Goal: Information Seeking & Learning: Find specific fact

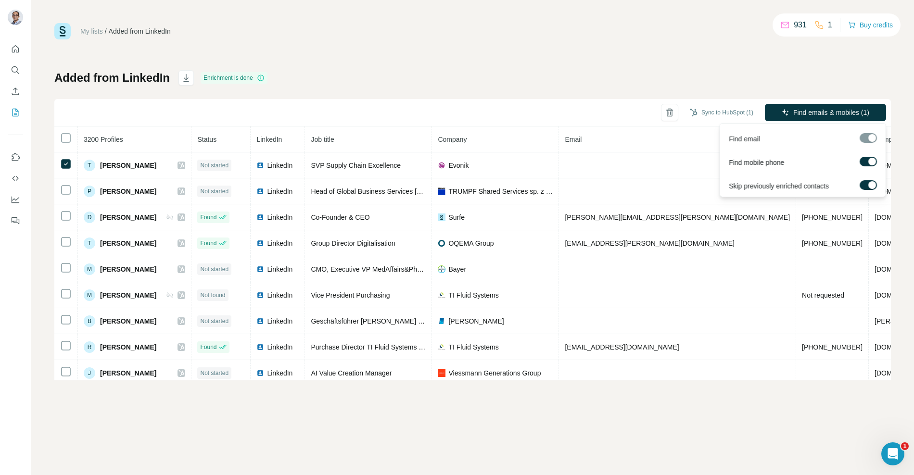
click at [867, 158] on label at bounding box center [867, 162] width 17 height 10
click at [837, 109] on span "Find emails (1)" at bounding box center [847, 113] width 45 height 10
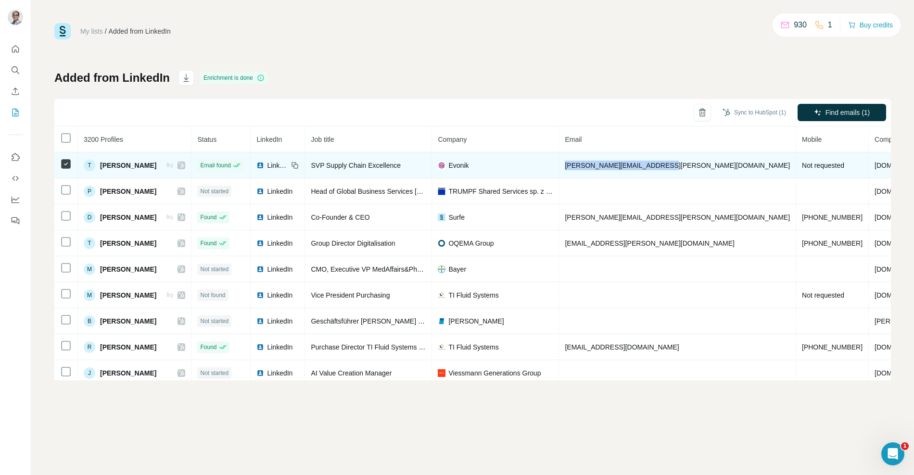
drag, startPoint x: 674, startPoint y: 165, endPoint x: 571, endPoint y: 157, distance: 103.2
click at [571, 157] on td "thomas.schamberg@evonik.com" at bounding box center [677, 165] width 237 height 26
copy span "thomas.schamberg@evonik.com"
drag, startPoint x: 100, startPoint y: 164, endPoint x: 196, endPoint y: 163, distance: 96.2
click at [191, 163] on td "T Thomas Schamberg" at bounding box center [134, 165] width 113 height 26
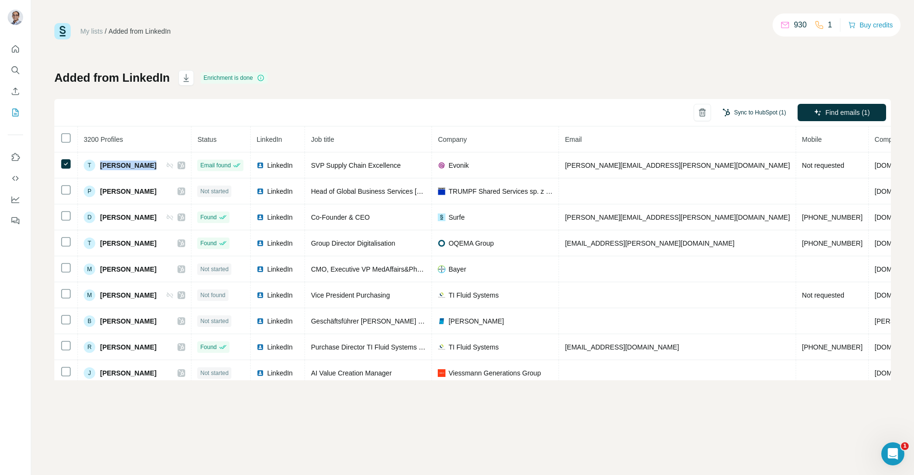
click at [750, 111] on button "Sync to HubSpot (1)" at bounding box center [753, 112] width 77 height 14
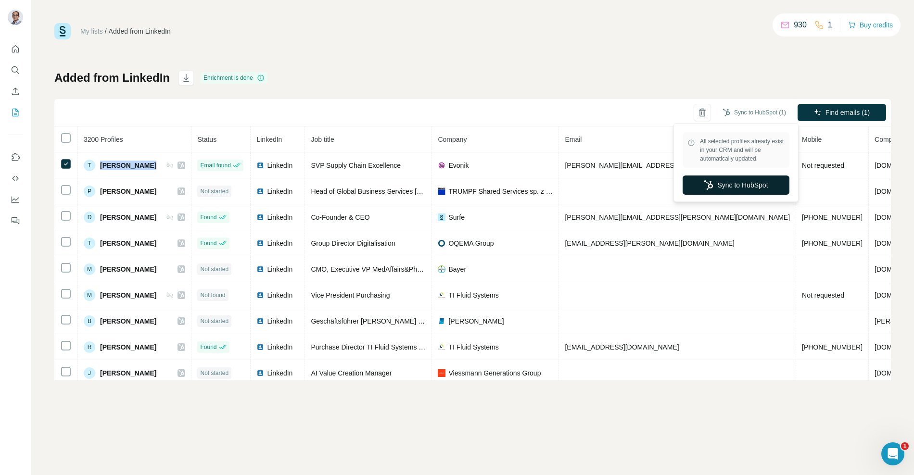
click at [728, 180] on button "Sync to HubSpot" at bounding box center [735, 185] width 107 height 19
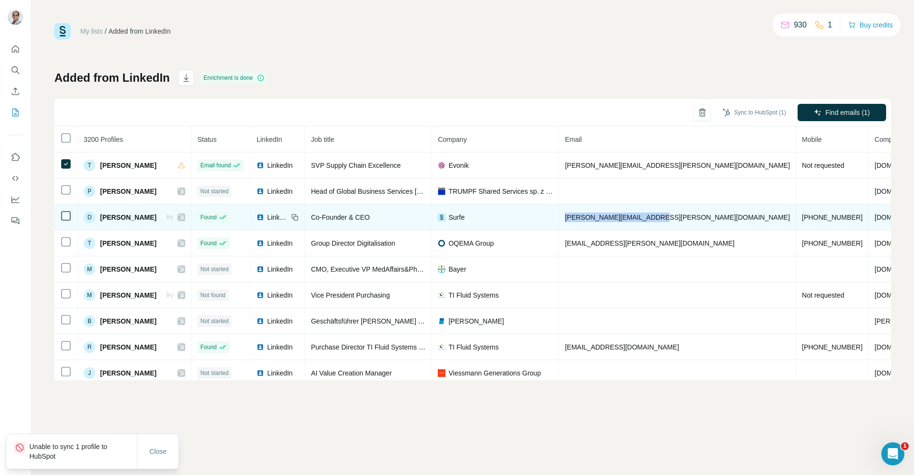
drag, startPoint x: 564, startPoint y: 214, endPoint x: 647, endPoint y: 213, distance: 83.7
click at [648, 213] on span "david.chevalier@surfe.com" at bounding box center [677, 217] width 225 height 8
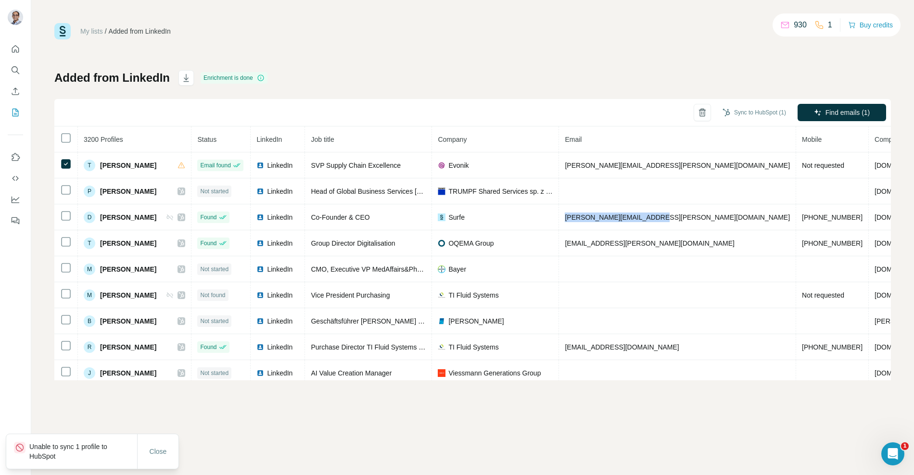
click at [632, 74] on div "Added from LinkedIn Enrichment is done Sync to HubSpot (1) Find emails (1) 3200…" at bounding box center [472, 225] width 836 height 310
click at [763, 107] on button "Sync to HubSpot (1)" at bounding box center [753, 112] width 77 height 14
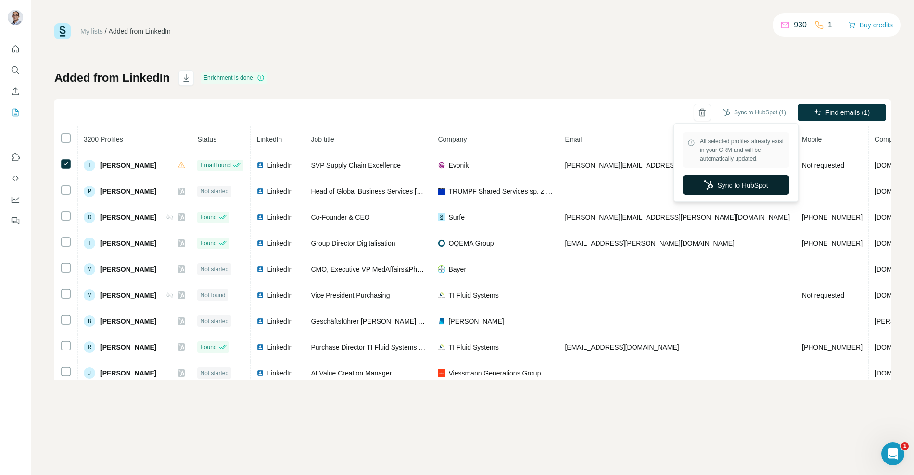
click at [724, 189] on button "Sync to HubSpot" at bounding box center [735, 185] width 107 height 19
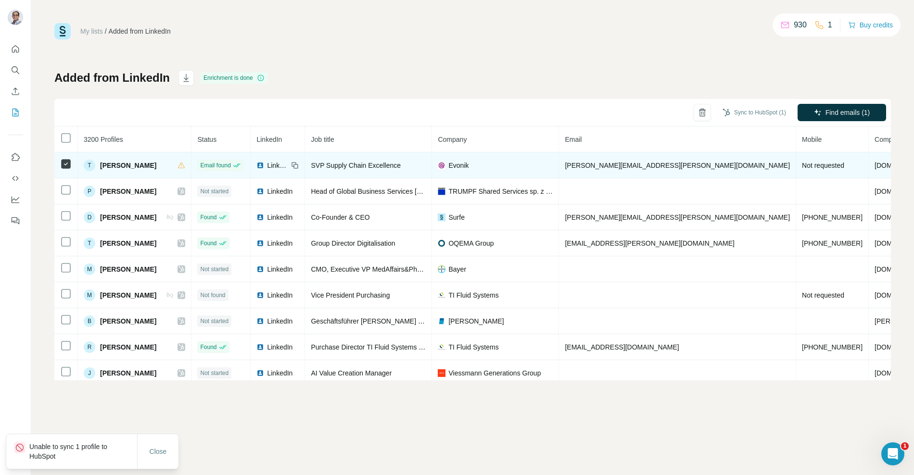
click at [646, 164] on span "thomas.schamberg@evonik.com" at bounding box center [677, 166] width 225 height 8
copy span "thomas.schamberg@evonik.com"
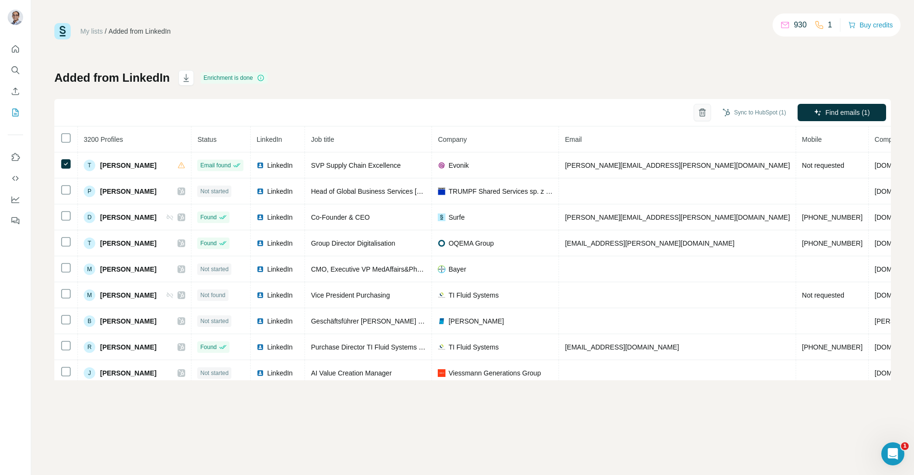
click at [700, 112] on icon "button" at bounding box center [702, 113] width 10 height 10
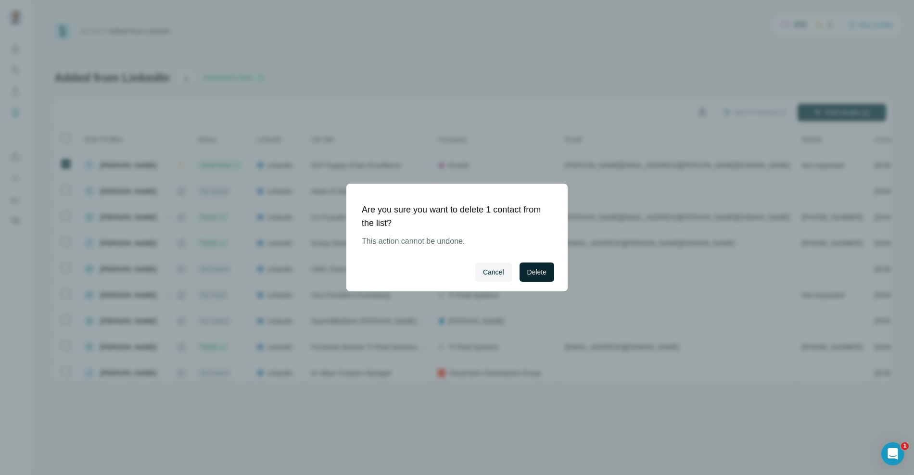
click at [529, 276] on span "Delete" at bounding box center [536, 272] width 19 height 10
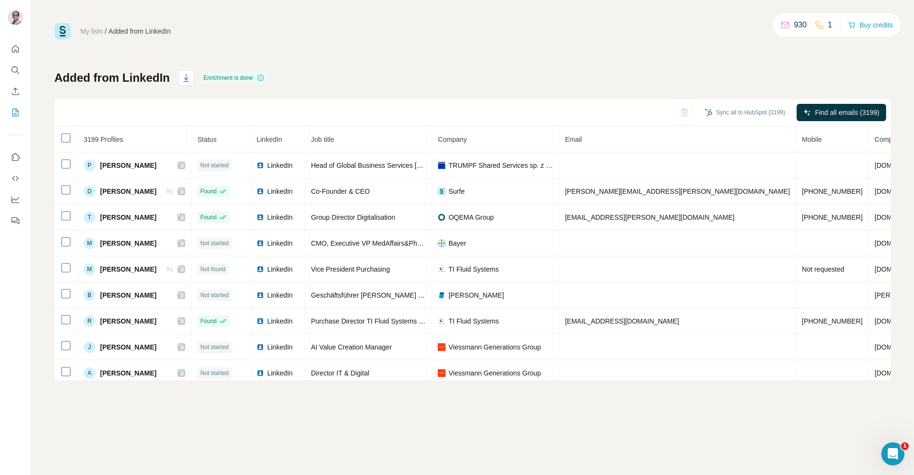
click at [257, 77] on div "Enrichment is done" at bounding box center [234, 78] width 67 height 12
click at [488, 84] on div "Added from LinkedIn Enrichment is done Sync all to HubSpot (3199) Find all emai…" at bounding box center [472, 225] width 836 height 310
click at [650, 75] on div "Added from LinkedIn Enrichment is done Sync all to HubSpot (3199) Find all emai…" at bounding box center [472, 225] width 836 height 310
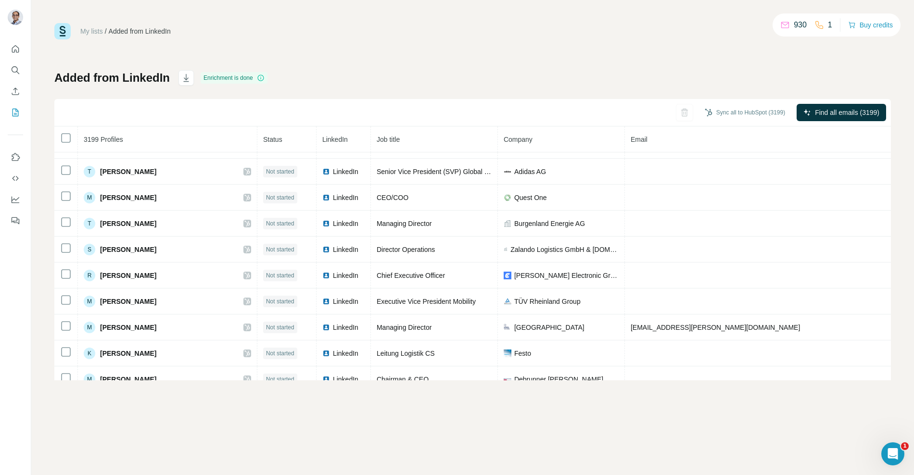
scroll to position [301, 0]
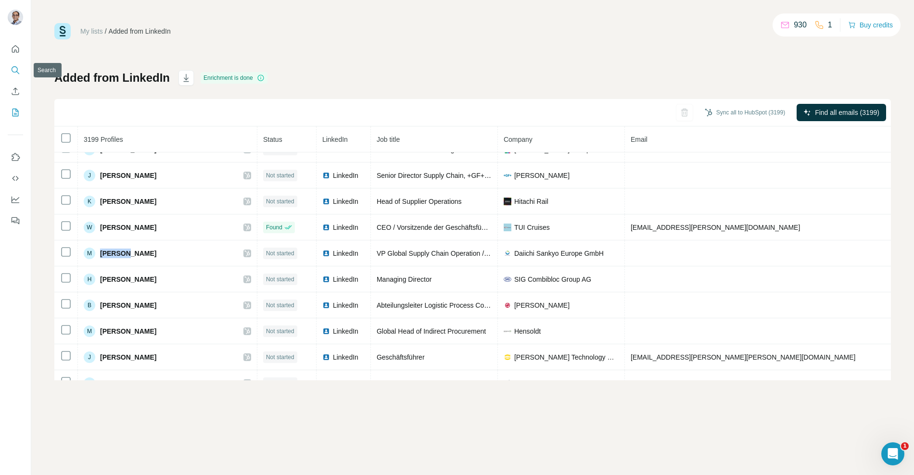
click at [15, 69] on icon "Search" at bounding box center [16, 70] width 10 height 10
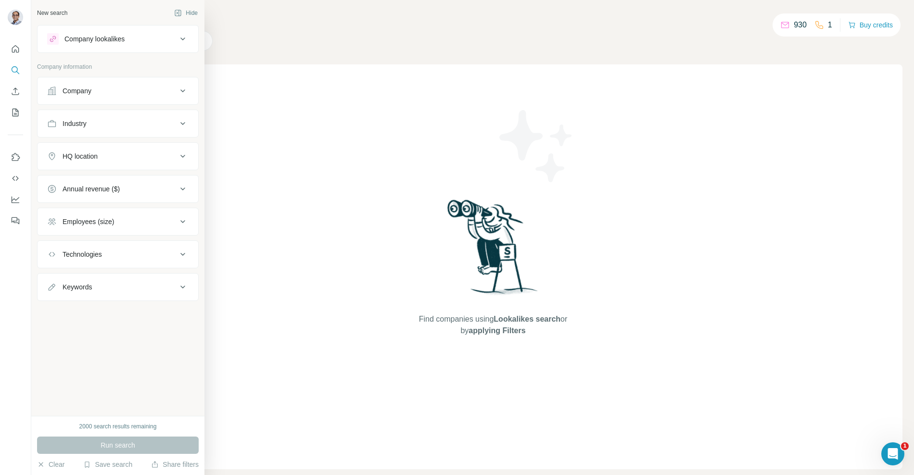
click at [99, 91] on div "Company" at bounding box center [112, 91] width 130 height 10
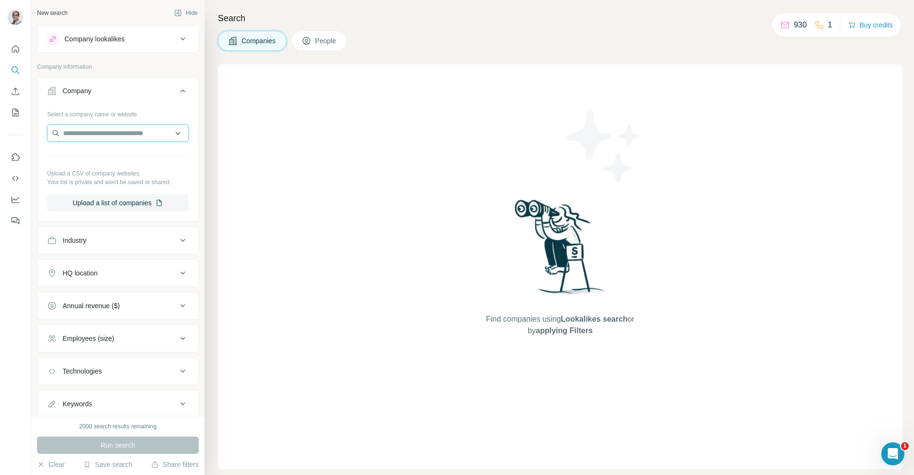
click at [100, 137] on input "text" at bounding box center [117, 133] width 141 height 17
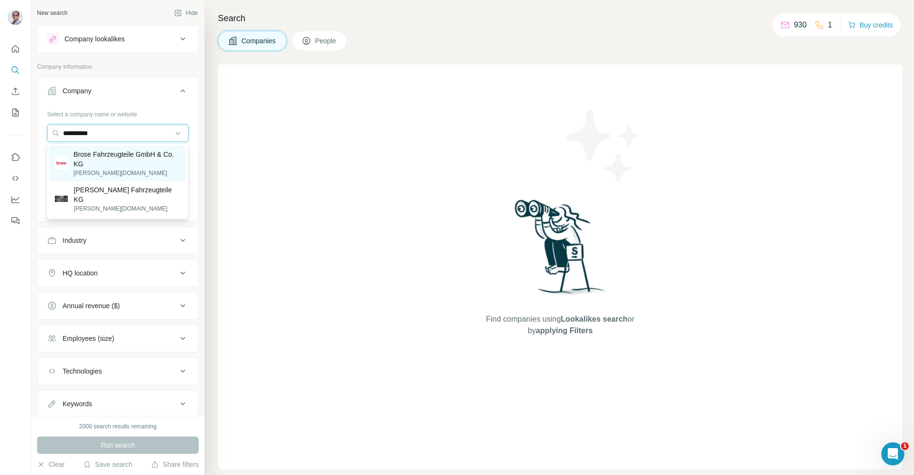
type input "**********"
click at [141, 163] on p "Brose Fahrzeugteile GmbH & Co. KG" at bounding box center [127, 159] width 107 height 19
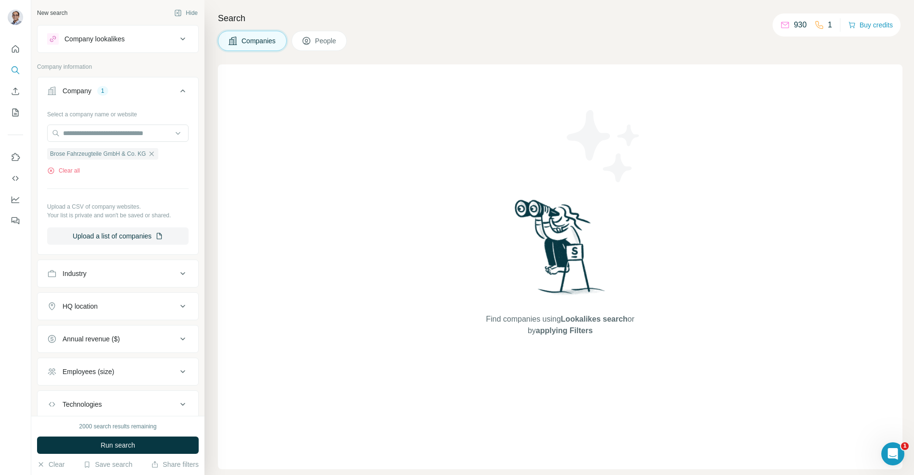
scroll to position [58, 0]
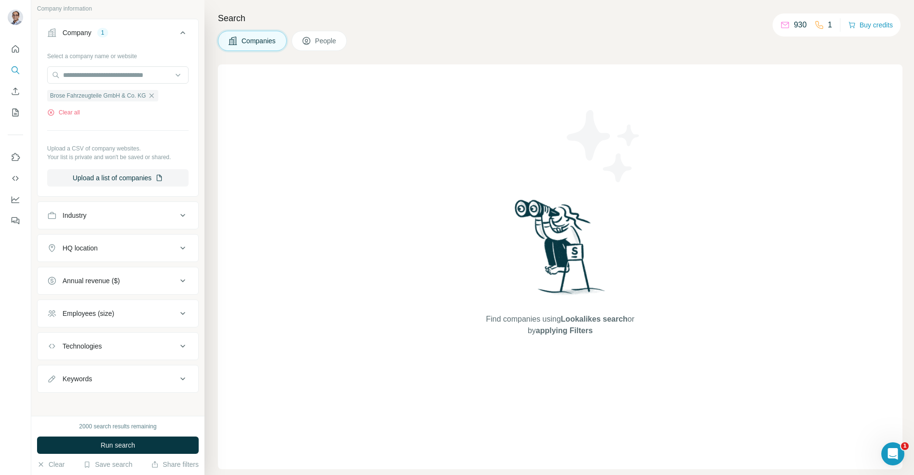
click at [104, 389] on div "New search Hide Company lookalikes Company information Company 1 Select a compa…" at bounding box center [117, 208] width 173 height 416
click at [105, 381] on button "Keywords" at bounding box center [118, 378] width 161 height 23
click at [109, 402] on input "text" at bounding box center [108, 402] width 122 height 17
type input "**********"
click at [126, 447] on span "Run search" at bounding box center [117, 445] width 35 height 10
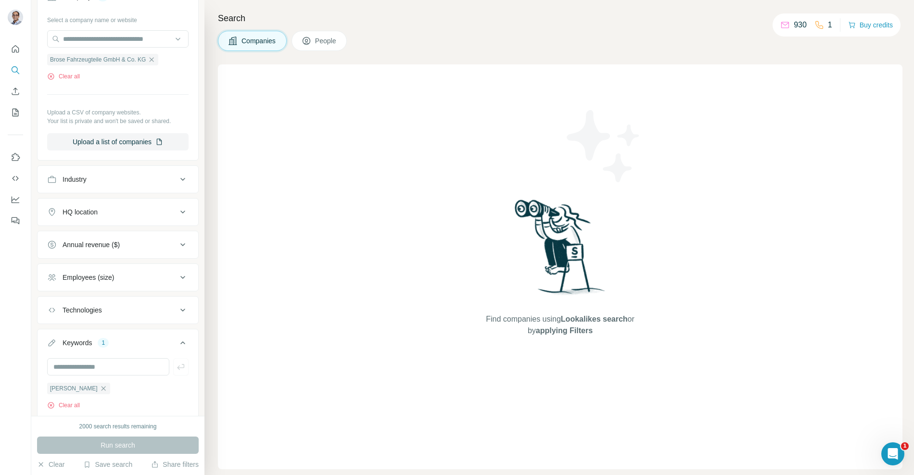
scroll to position [122, 0]
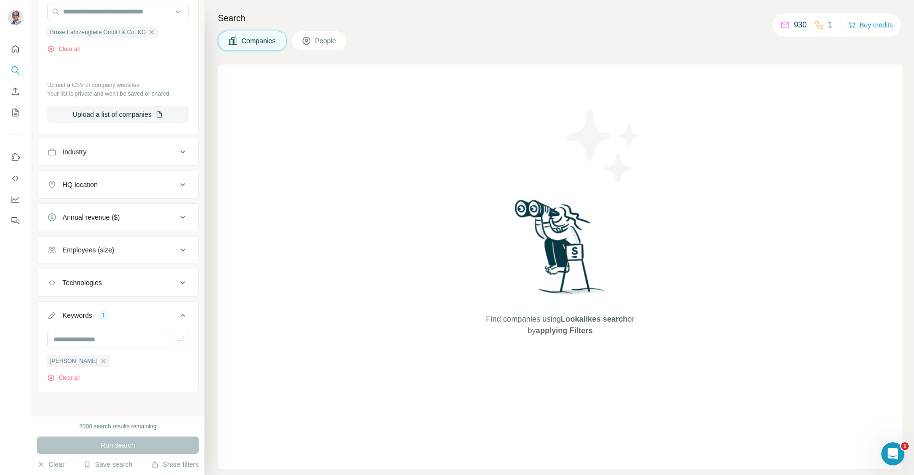
click at [147, 439] on div "Run search" at bounding box center [118, 445] width 162 height 17
click at [144, 449] on div "Run search" at bounding box center [118, 445] width 162 height 17
click at [89, 356] on div "Matthias Werb" at bounding box center [78, 361] width 63 height 12
click at [100, 358] on icon "button" at bounding box center [104, 361] width 8 height 8
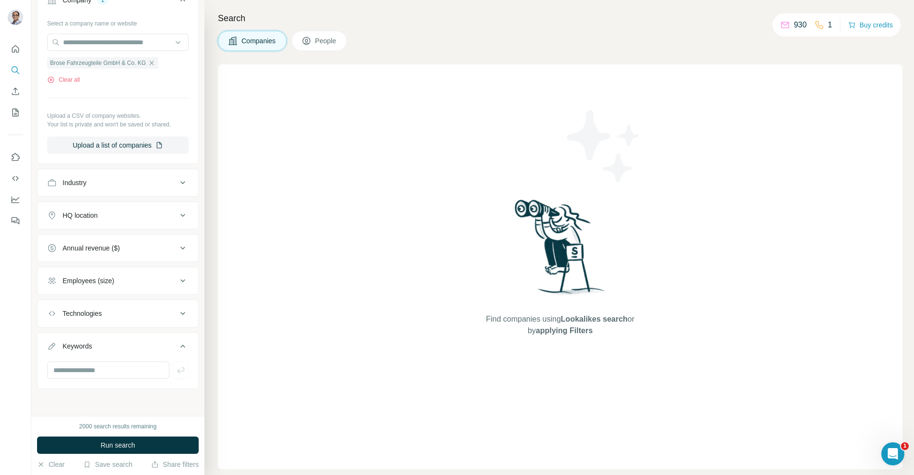
scroll to position [87, 0]
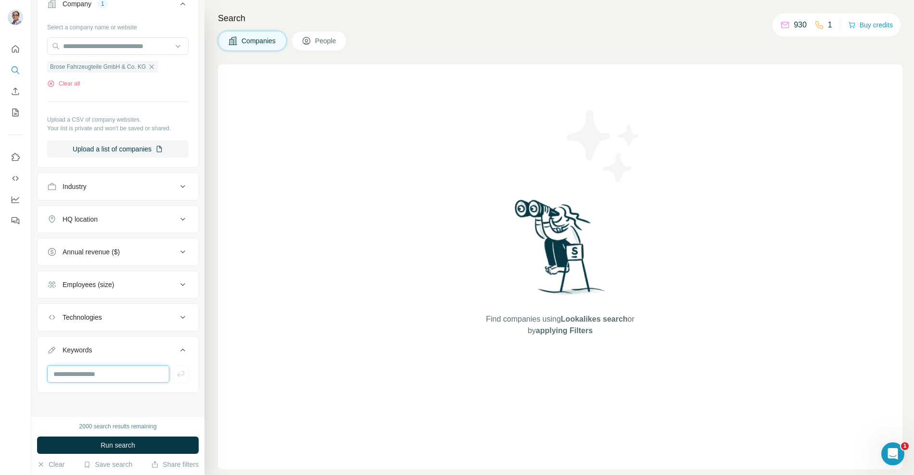
click at [113, 374] on input "text" at bounding box center [108, 373] width 122 height 17
type input "********"
click at [111, 449] on span "Run search" at bounding box center [117, 445] width 35 height 10
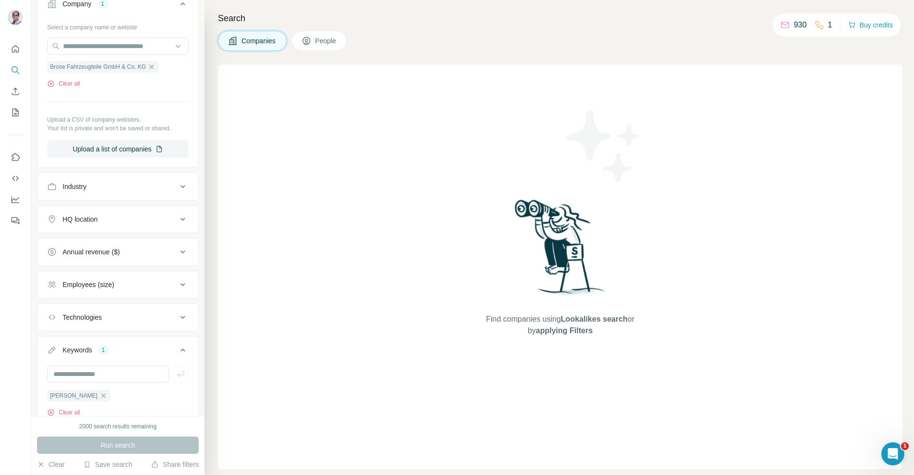
click at [100, 392] on icon "button" at bounding box center [104, 396] width 8 height 8
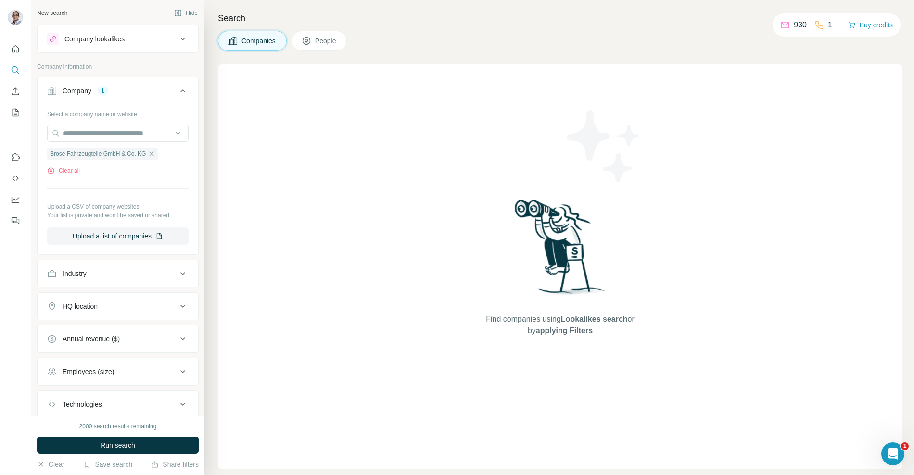
scroll to position [87, 0]
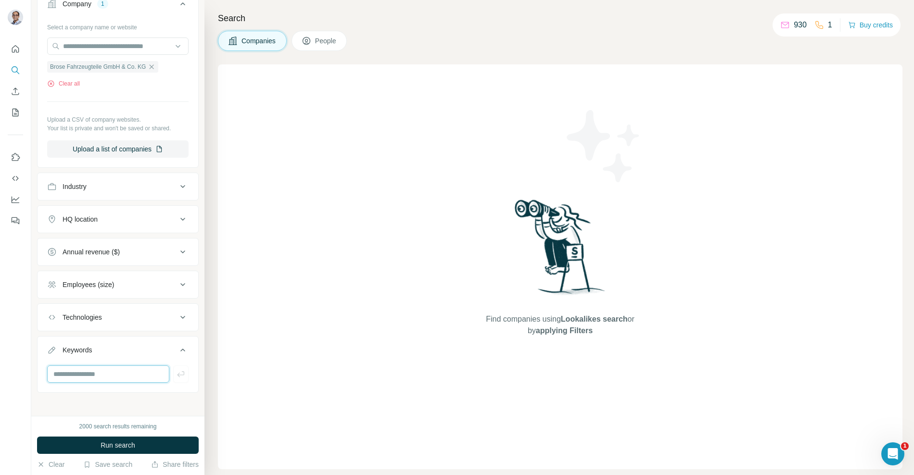
click at [89, 372] on input "text" at bounding box center [108, 373] width 122 height 17
click at [179, 347] on icon at bounding box center [183, 350] width 12 height 12
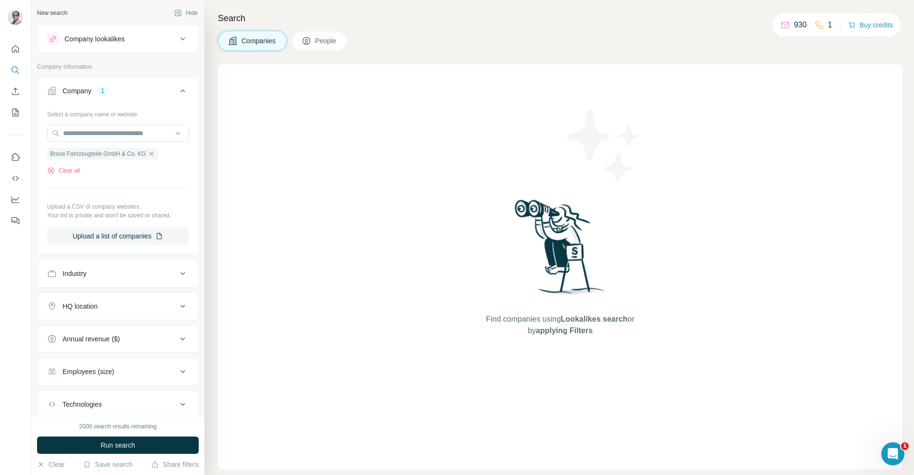
scroll to position [58, 0]
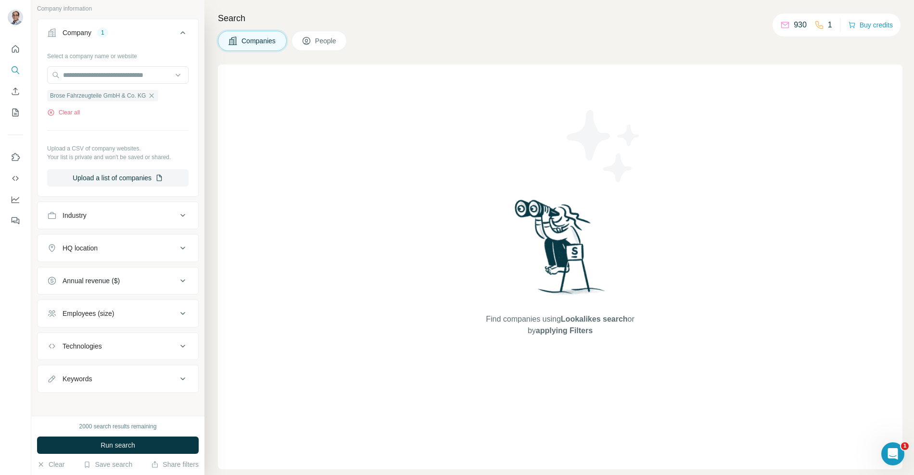
click at [121, 335] on button "Technologies" at bounding box center [118, 346] width 161 height 23
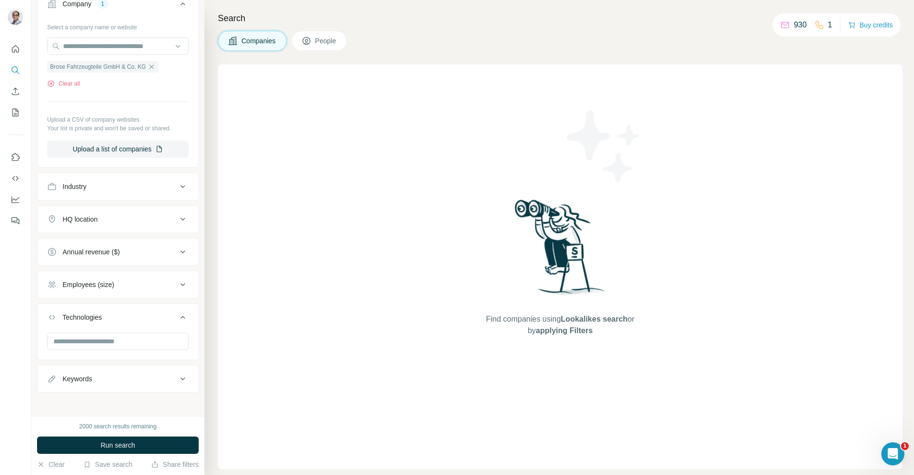
click at [112, 286] on div "Employees (size)" at bounding box center [88, 285] width 51 height 10
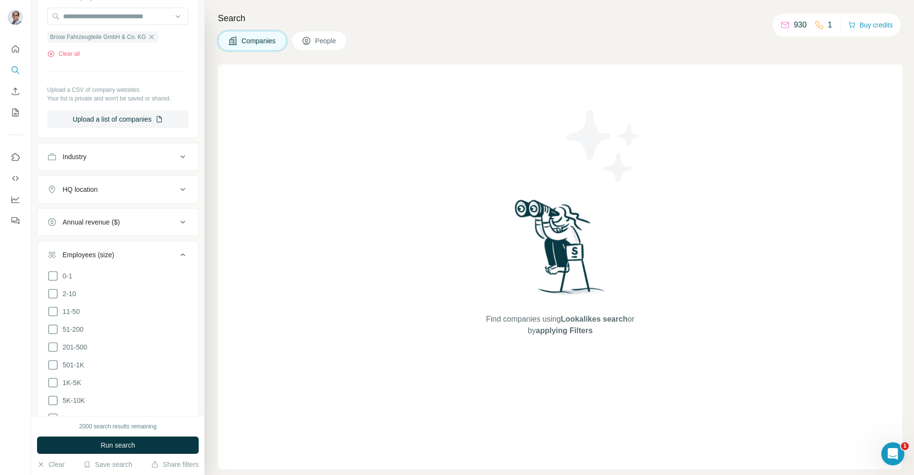
click at [120, 217] on div "Annual revenue ($)" at bounding box center [91, 222] width 57 height 10
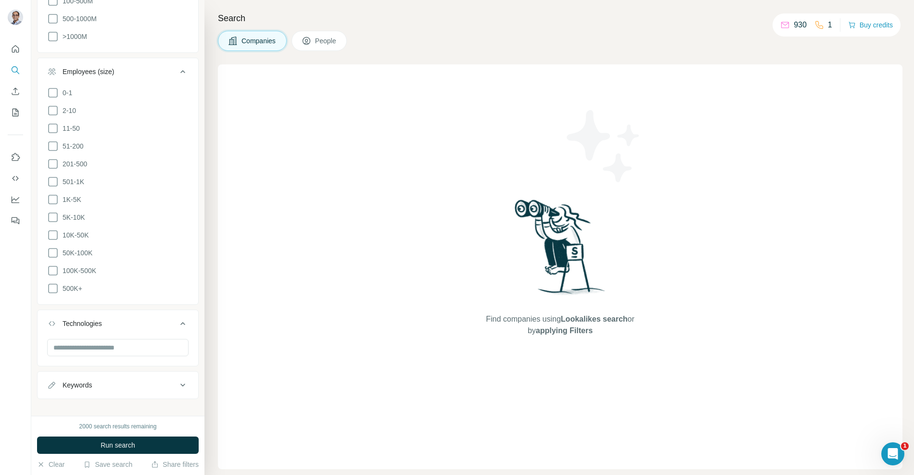
click at [117, 68] on div "Employees (size)" at bounding box center [112, 72] width 130 height 10
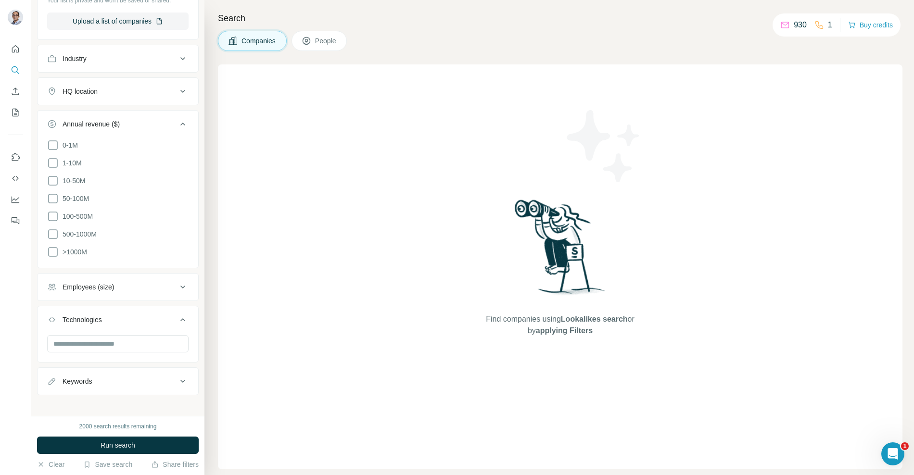
click at [108, 84] on button "HQ location" at bounding box center [118, 91] width 161 height 23
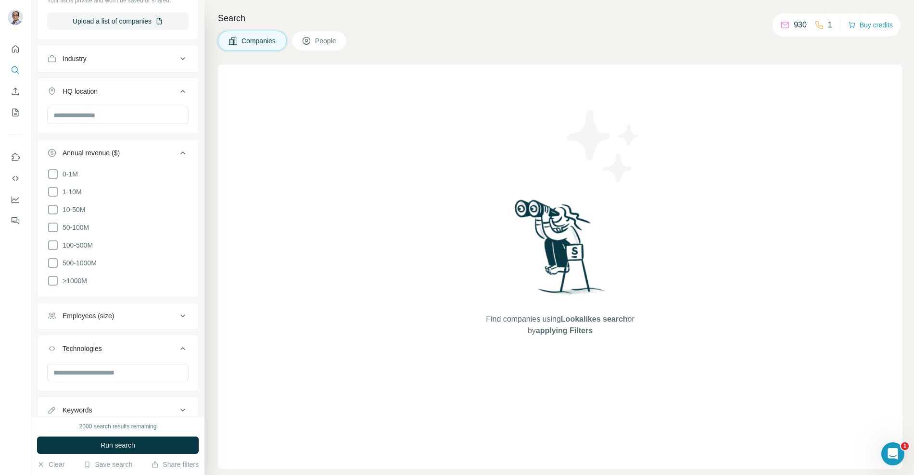
click at [99, 139] on div "Annual revenue ($) 0-1M 1-10M 10-50M 50-100M 100-500M 500-1000M >1000M" at bounding box center [118, 218] width 162 height 158
click at [99, 149] on div "Annual revenue ($)" at bounding box center [91, 153] width 57 height 10
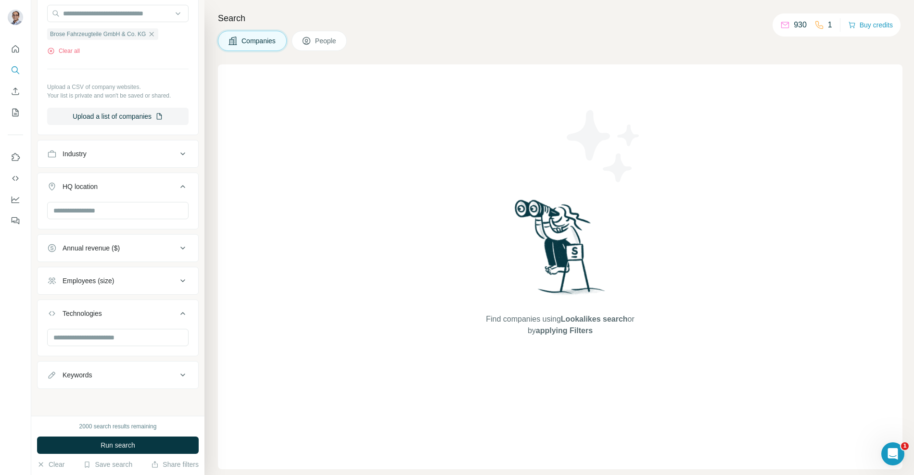
scroll to position [116, 0]
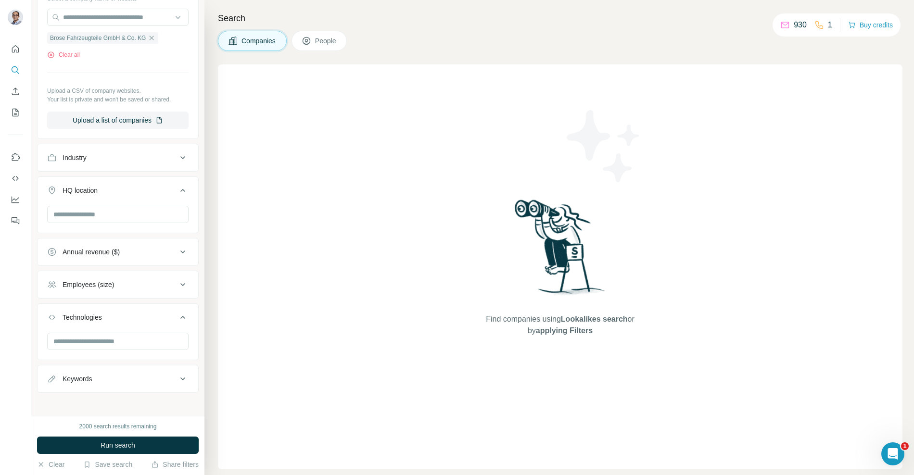
click at [88, 176] on div "HQ location" at bounding box center [118, 204] width 162 height 57
click at [88, 186] on div "HQ location" at bounding box center [80, 191] width 35 height 10
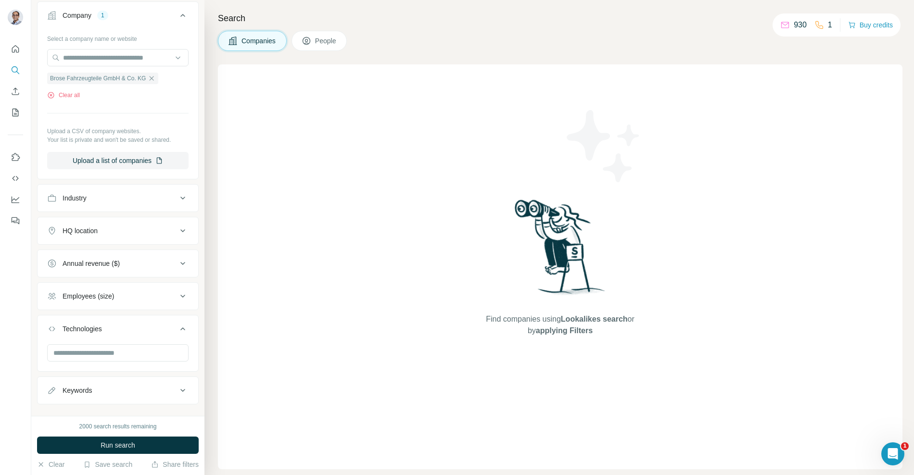
scroll to position [87, 0]
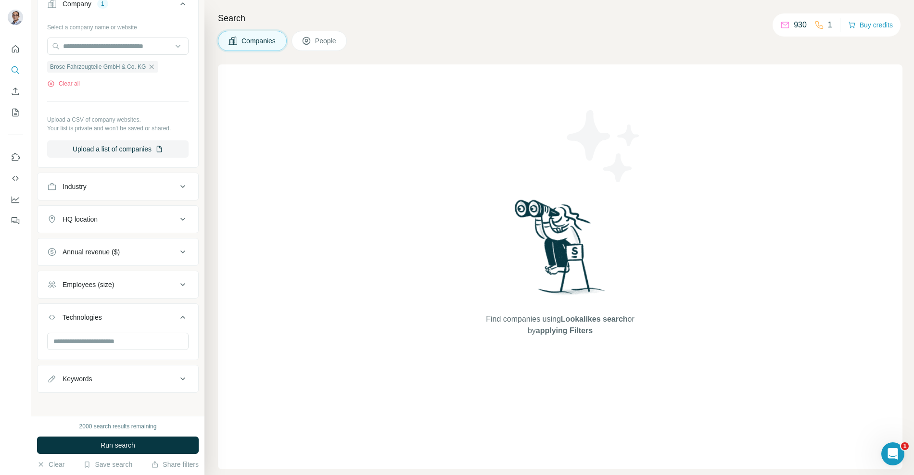
click at [85, 309] on button "Technologies" at bounding box center [118, 319] width 161 height 27
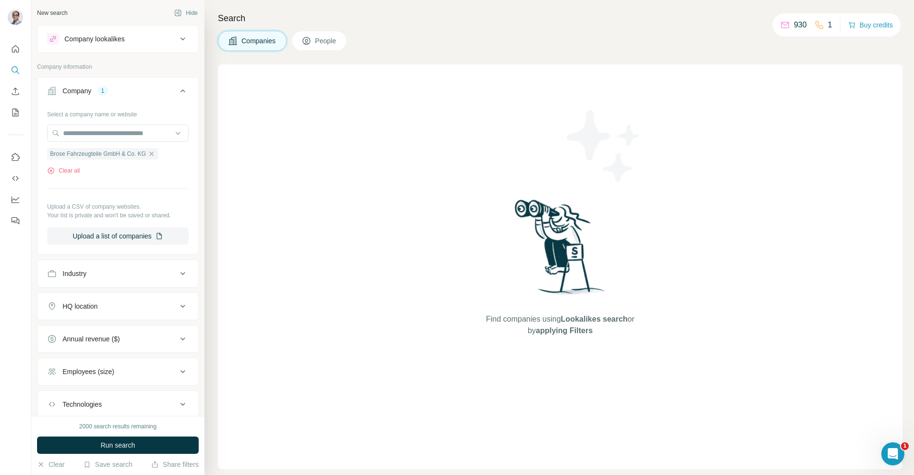
scroll to position [58, 0]
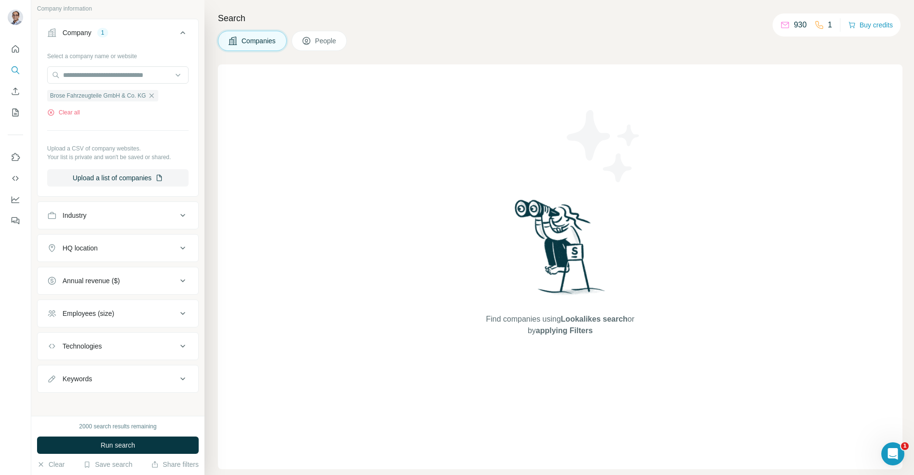
click at [107, 377] on div "Keywords" at bounding box center [112, 379] width 130 height 10
click at [105, 396] on input "text" at bounding box center [108, 402] width 122 height 17
paste input "**********"
type input "**********"
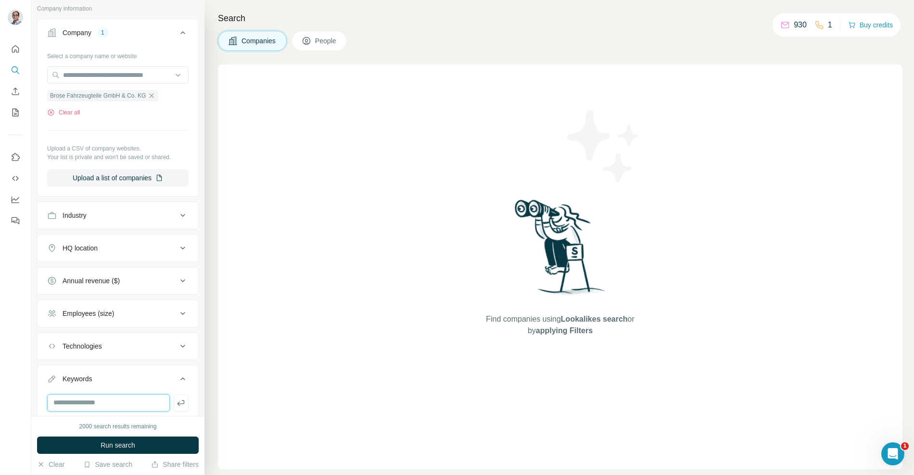
scroll to position [0, 0]
click at [149, 444] on button "Run search" at bounding box center [118, 445] width 162 height 17
click at [135, 419] on div "2000 search results remaining Run search Clear Save search Share filters" at bounding box center [117, 445] width 173 height 59
click at [136, 410] on div "Vice President Purchasing Electronics & Electromechanics Clear all" at bounding box center [117, 419] width 141 height 51
click at [136, 398] on input "text" at bounding box center [108, 402] width 123 height 17
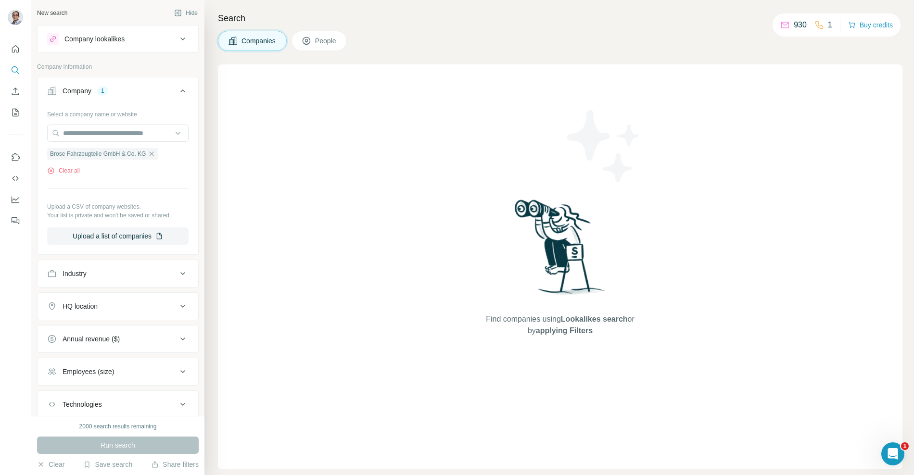
click at [165, 38] on div "Company lookalikes" at bounding box center [112, 39] width 130 height 12
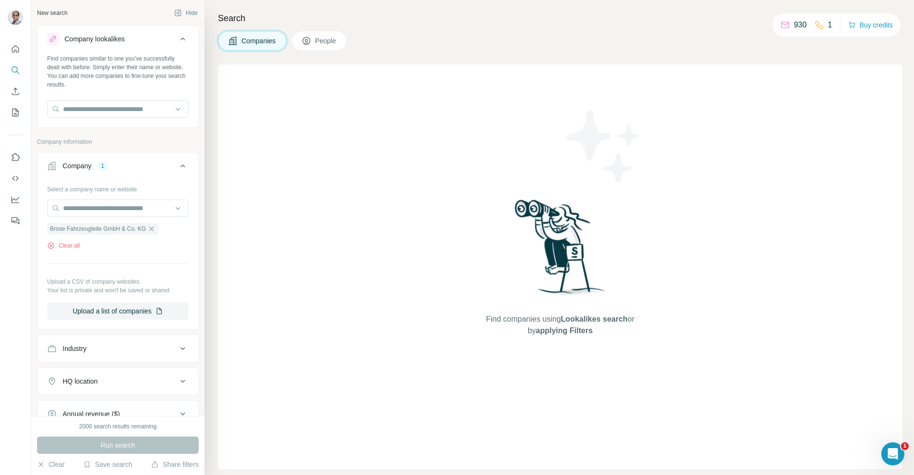
click at [165, 38] on div "Company lookalikes" at bounding box center [112, 39] width 130 height 12
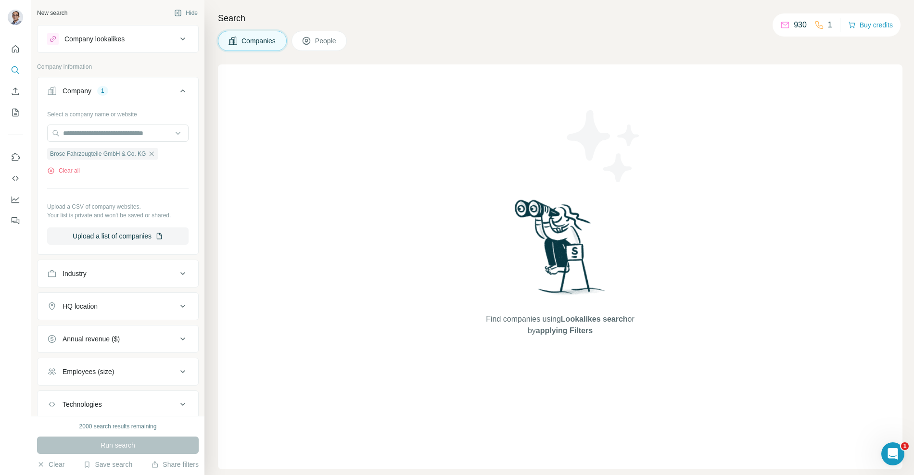
click at [324, 40] on span "People" at bounding box center [326, 41] width 22 height 10
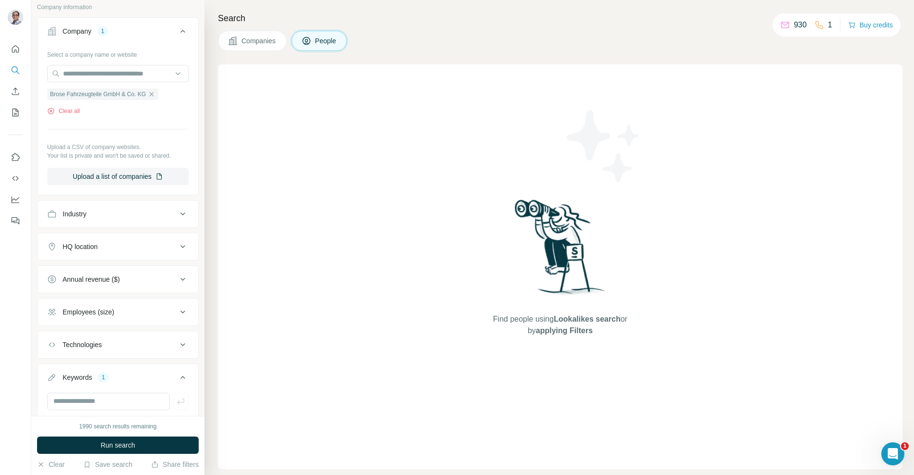
scroll to position [270, 0]
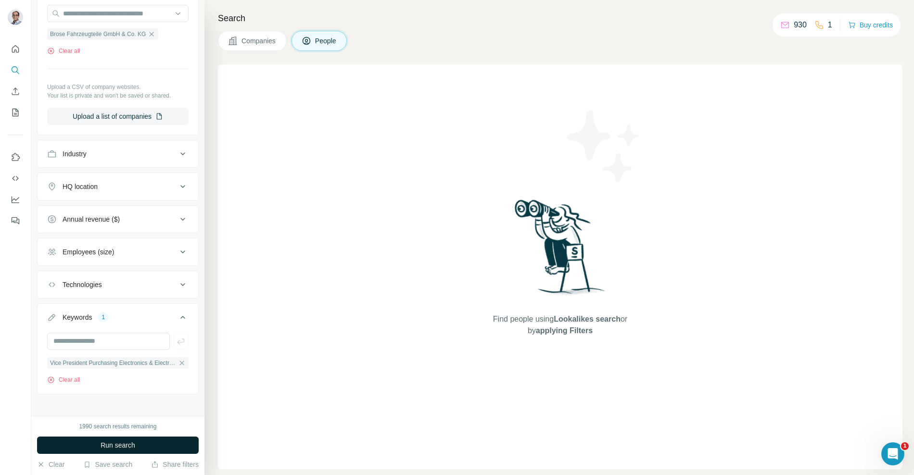
click at [95, 445] on button "Run search" at bounding box center [118, 445] width 162 height 17
click at [95, 445] on div "Run search" at bounding box center [118, 445] width 162 height 17
click at [111, 377] on div "Clear all" at bounding box center [117, 380] width 141 height 9
click at [180, 359] on icon "button" at bounding box center [182, 363] width 8 height 8
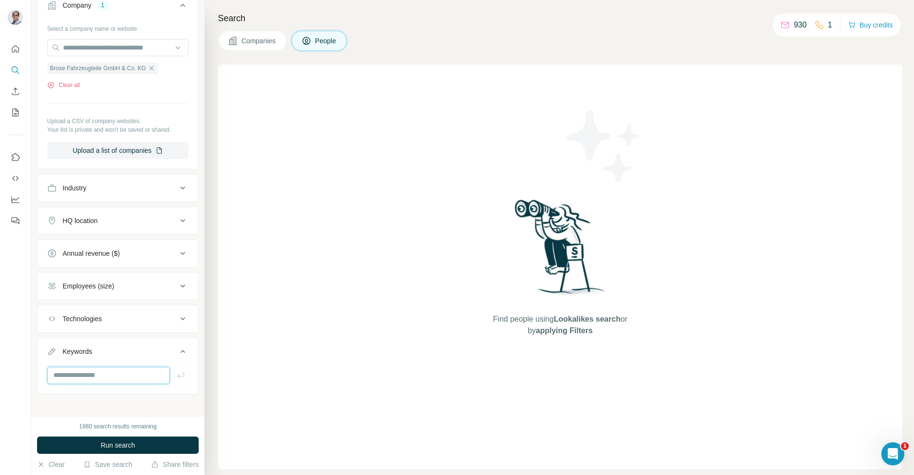
click at [120, 368] on input "text" at bounding box center [108, 375] width 123 height 17
type input "********"
click at [125, 440] on span "Run search" at bounding box center [117, 445] width 35 height 10
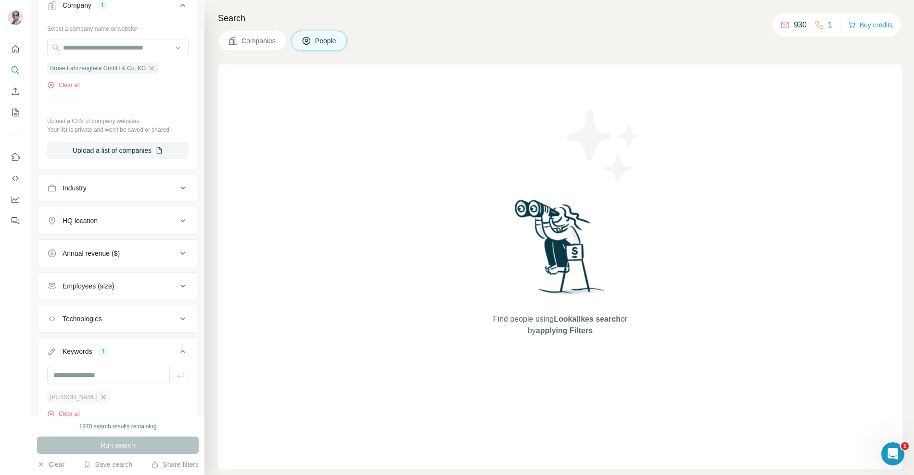
click at [100, 393] on icon "button" at bounding box center [104, 397] width 8 height 8
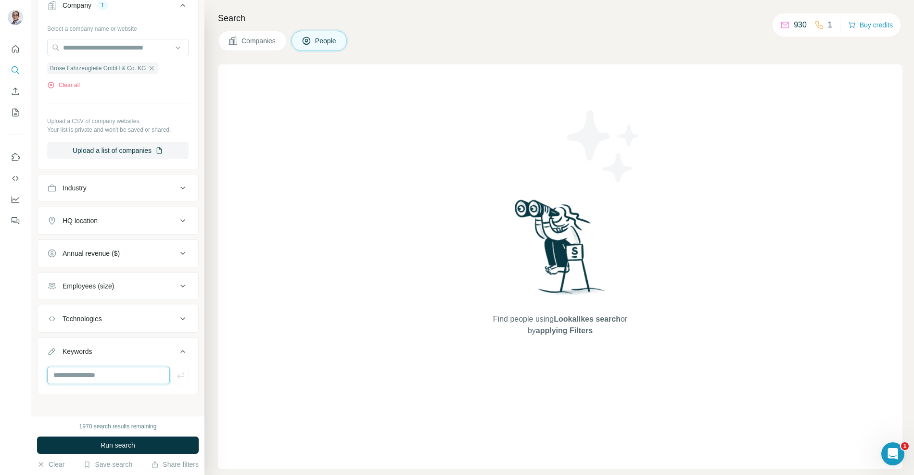
click at [86, 374] on input "text" at bounding box center [108, 375] width 123 height 17
paste input "**********"
click at [93, 371] on input "**********" at bounding box center [108, 375] width 123 height 17
drag, startPoint x: 64, startPoint y: 371, endPoint x: 285, endPoint y: 370, distance: 220.7
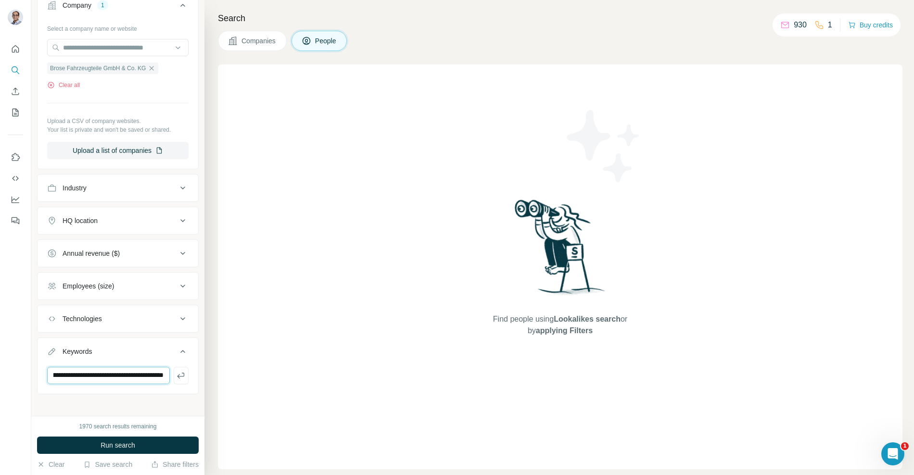
click at [285, 370] on div "**********" at bounding box center [472, 237] width 882 height 475
type input "**********"
click at [115, 443] on span "Run search" at bounding box center [117, 445] width 35 height 10
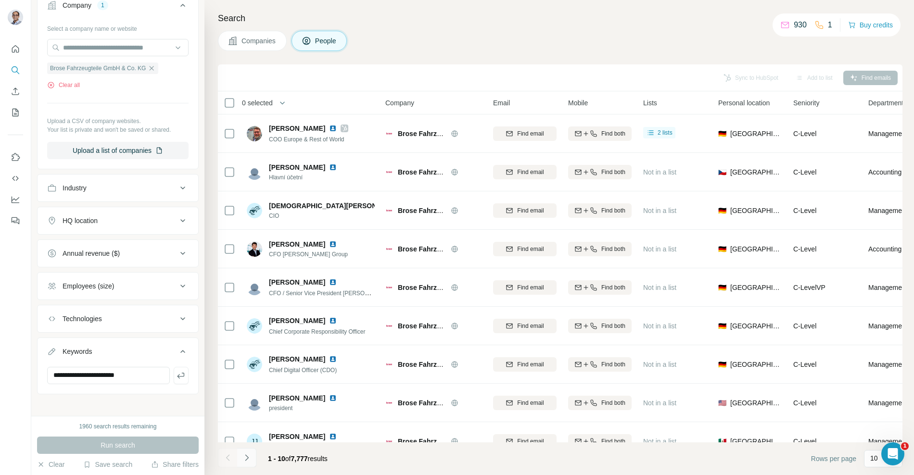
click at [245, 457] on icon "Navigate to next page" at bounding box center [247, 458] width 10 height 10
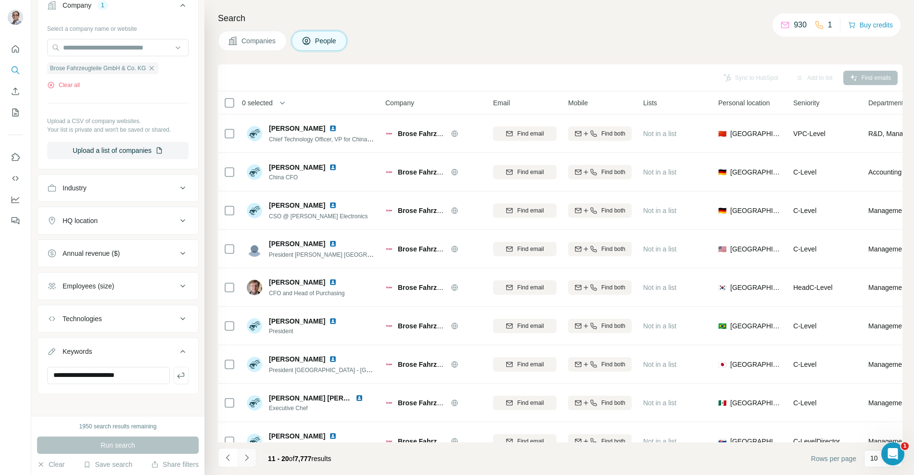
click at [245, 457] on icon "Navigate to next page" at bounding box center [247, 458] width 10 height 10
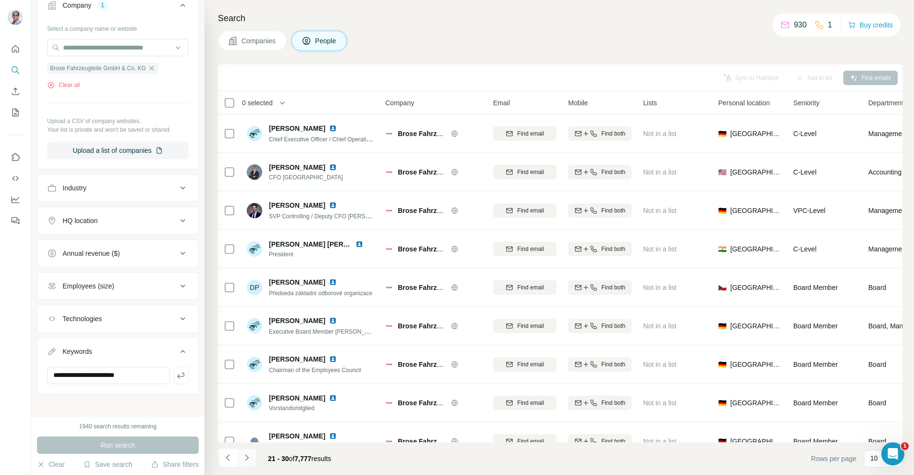
click at [251, 456] on button "Navigate to next page" at bounding box center [246, 457] width 19 height 19
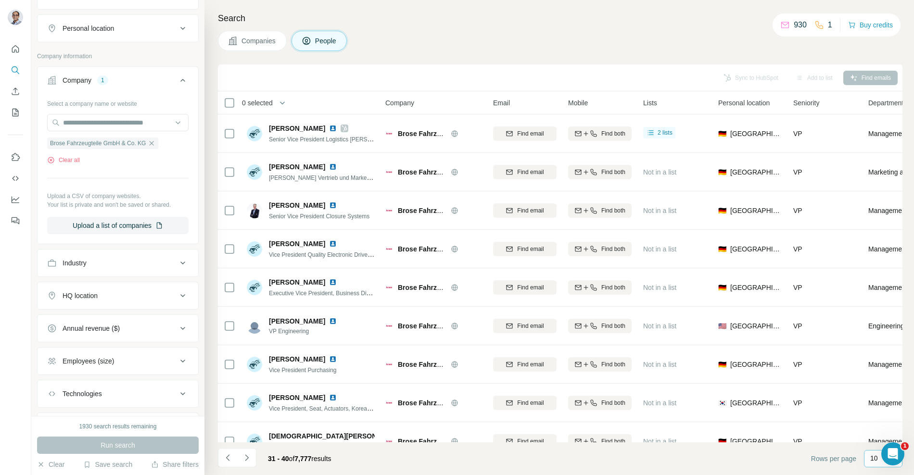
click at [872, 456] on p "10" at bounding box center [874, 458] width 8 height 10
click at [876, 385] on p "60" at bounding box center [876, 385] width 8 height 10
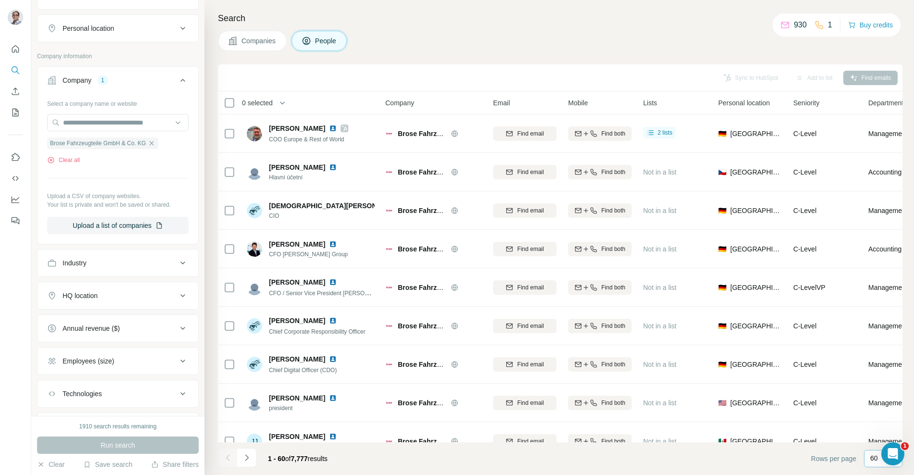
click at [871, 464] on div "60" at bounding box center [882, 459] width 24 height 16
click at [871, 461] on input at bounding box center [884, 458] width 29 height 11
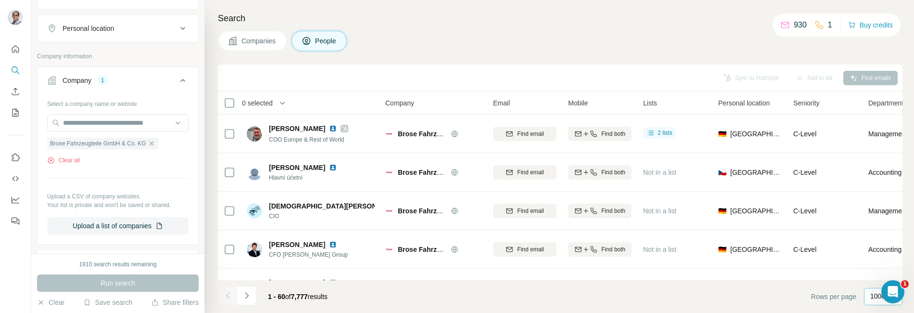
click at [875, 297] on p "10000" at bounding box center [879, 296] width 19 height 10
click at [874, 278] on p "10" at bounding box center [876, 275] width 8 height 10
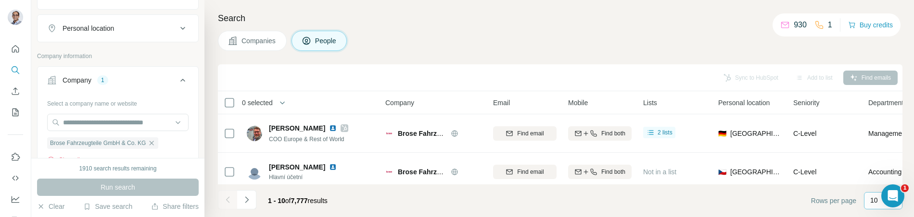
click at [870, 200] on p "10" at bounding box center [874, 201] width 8 height 10
click at [874, 164] on p "20" at bounding box center [876, 163] width 8 height 10
click at [353, 197] on footer "1 - 20 of 7,777 results Rows per page 20" at bounding box center [560, 201] width 684 height 33
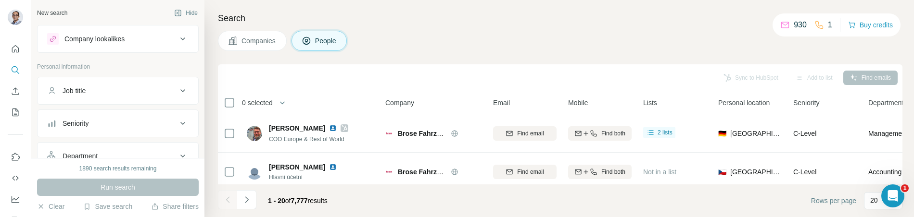
click at [212, 155] on div "Search Companies People Sync to HubSpot Add to list Find emails 0 selected Peop…" at bounding box center [558, 108] width 709 height 217
click at [374, 203] on footer "1 - 20 of 7,777 results Rows per page 20" at bounding box center [560, 201] width 684 height 33
click at [422, 194] on footer "1 - 20 of 7,777 results Rows per page 20" at bounding box center [560, 201] width 684 height 33
click at [443, 199] on footer "1 - 20 of 7,777 results Rows per page 20" at bounding box center [560, 201] width 684 height 33
click at [377, 202] on footer "1 - 20 of 7,777 results Rows per page 20" at bounding box center [560, 201] width 684 height 33
